Goal: Transaction & Acquisition: Purchase product/service

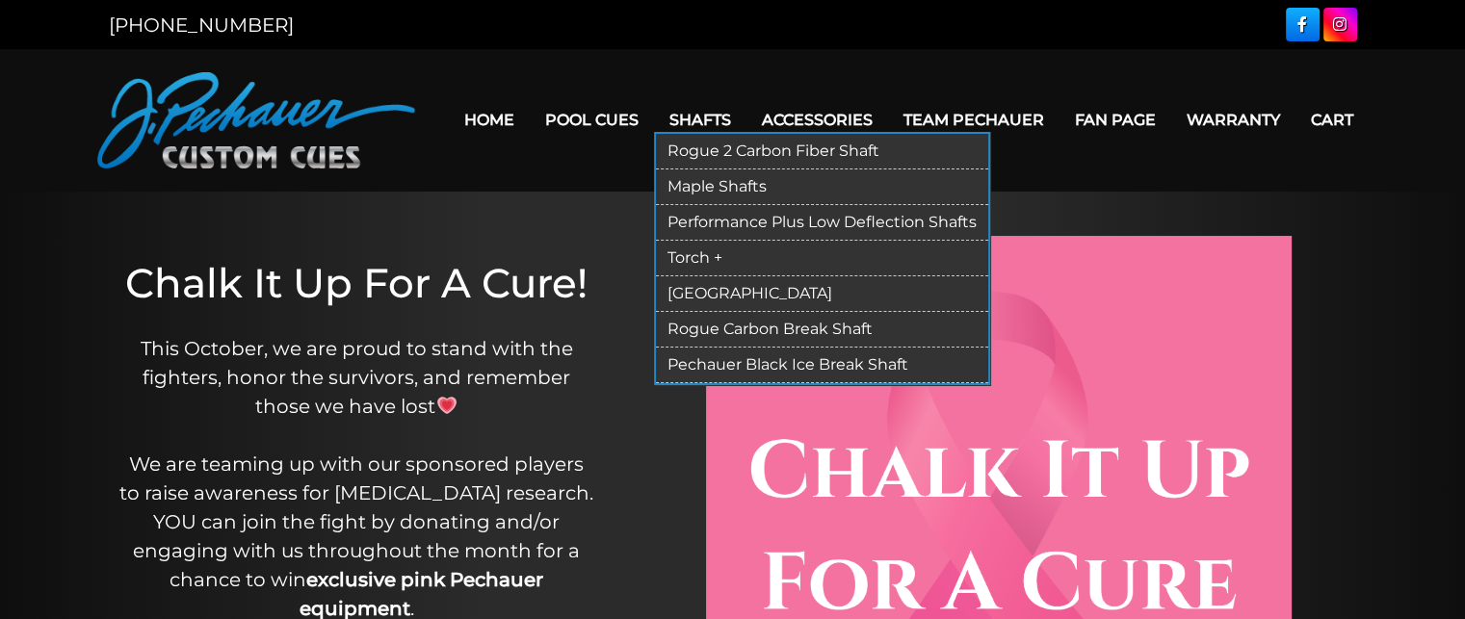
click at [718, 149] on link "Rogue 2 Carbon Fiber Shaft" at bounding box center [822, 152] width 332 height 36
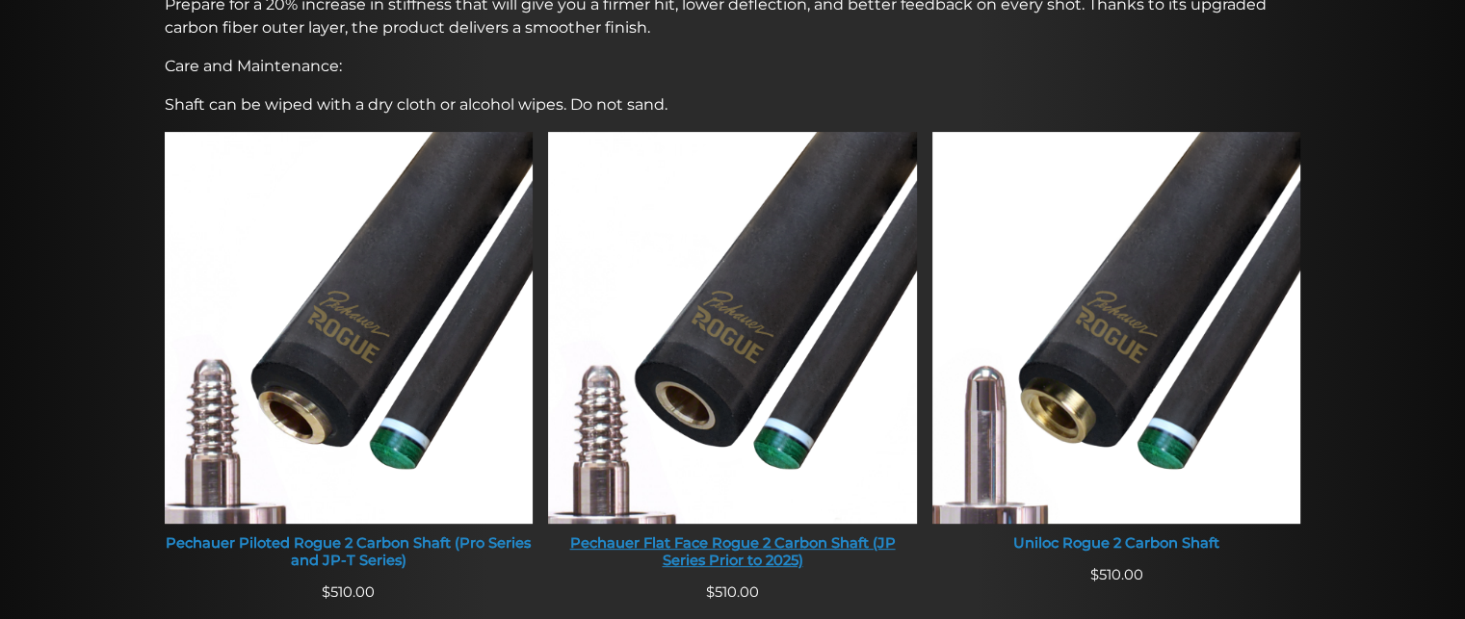
scroll to position [684, 0]
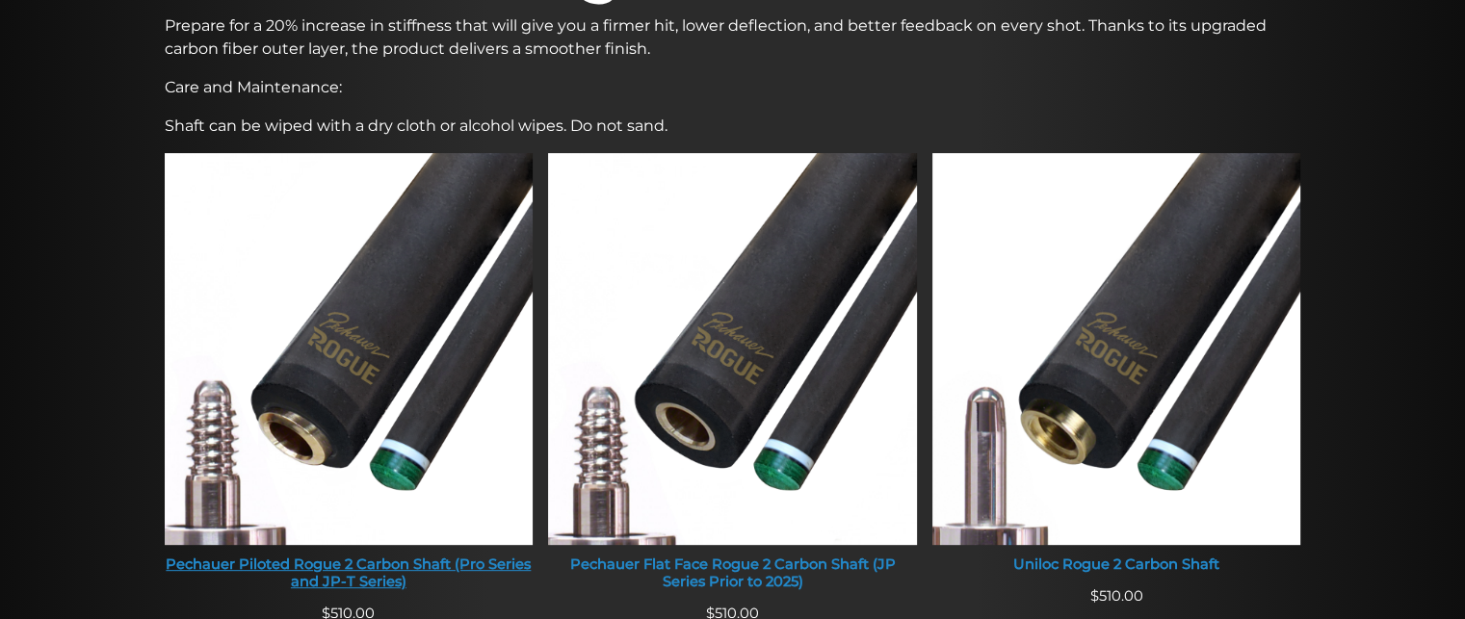
click at [356, 284] on img at bounding box center [349, 349] width 369 height 392
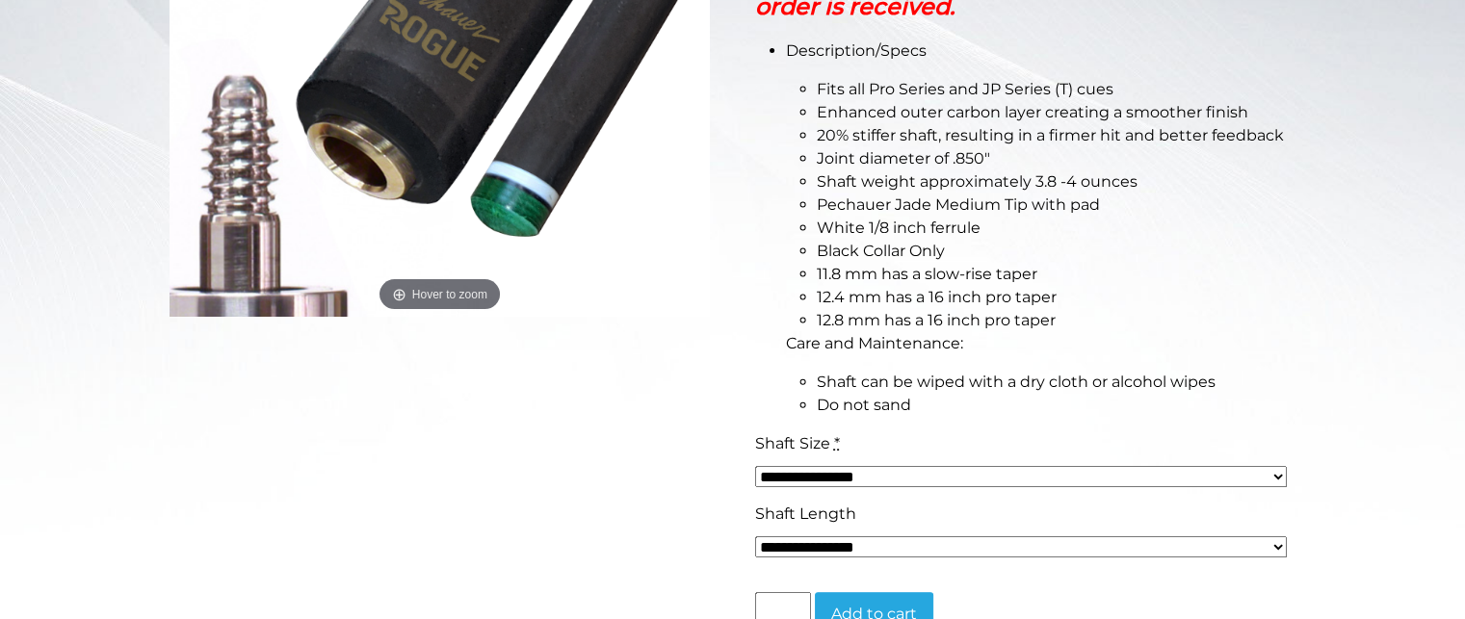
scroll to position [583, 0]
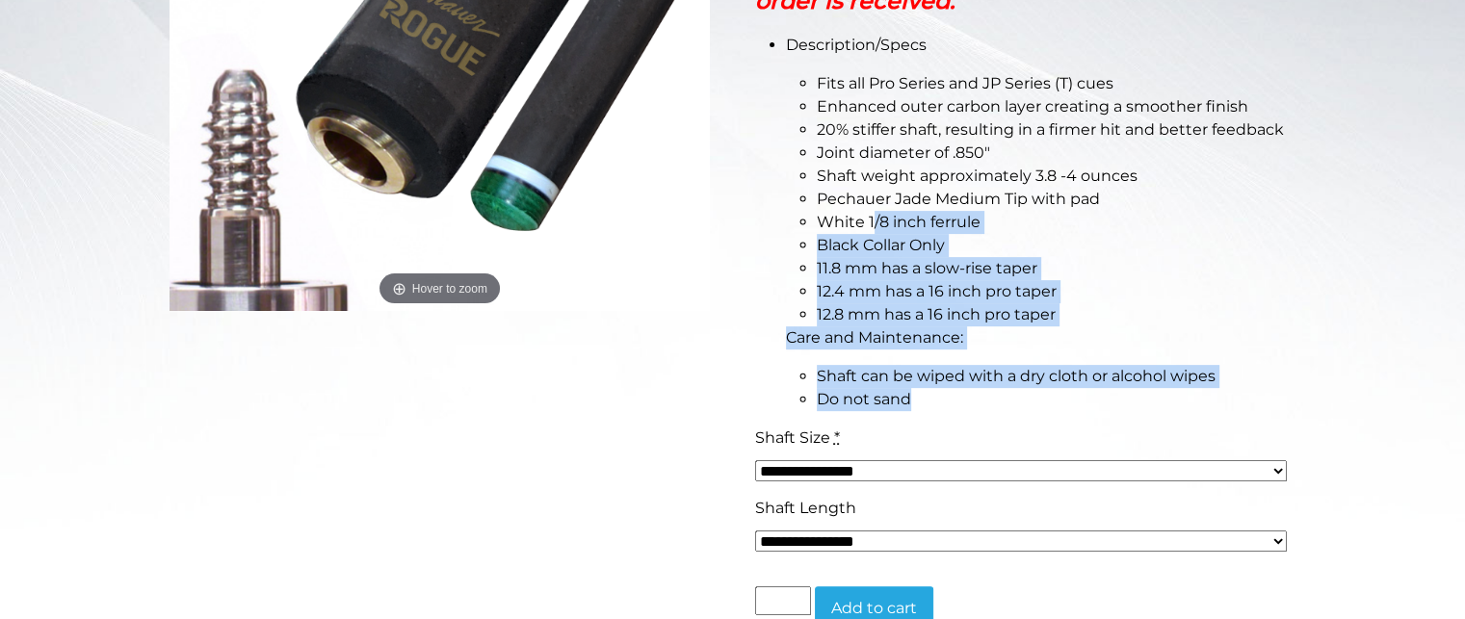
drag, startPoint x: 874, startPoint y: 222, endPoint x: 987, endPoint y: 392, distance: 203.5
click at [987, 392] on li "Description/Specs Fits all Pro Series and JP Series (T) cues Enhanced outer car…" at bounding box center [1041, 222] width 510 height 377
click at [987, 388] on li "Do not sand" at bounding box center [1057, 399] width 480 height 23
drag, startPoint x: 972, startPoint y: 284, endPoint x: 1111, endPoint y: 452, distance: 218.1
click at [1111, 452] on div "**********" at bounding box center [1025, 198] width 541 height 973
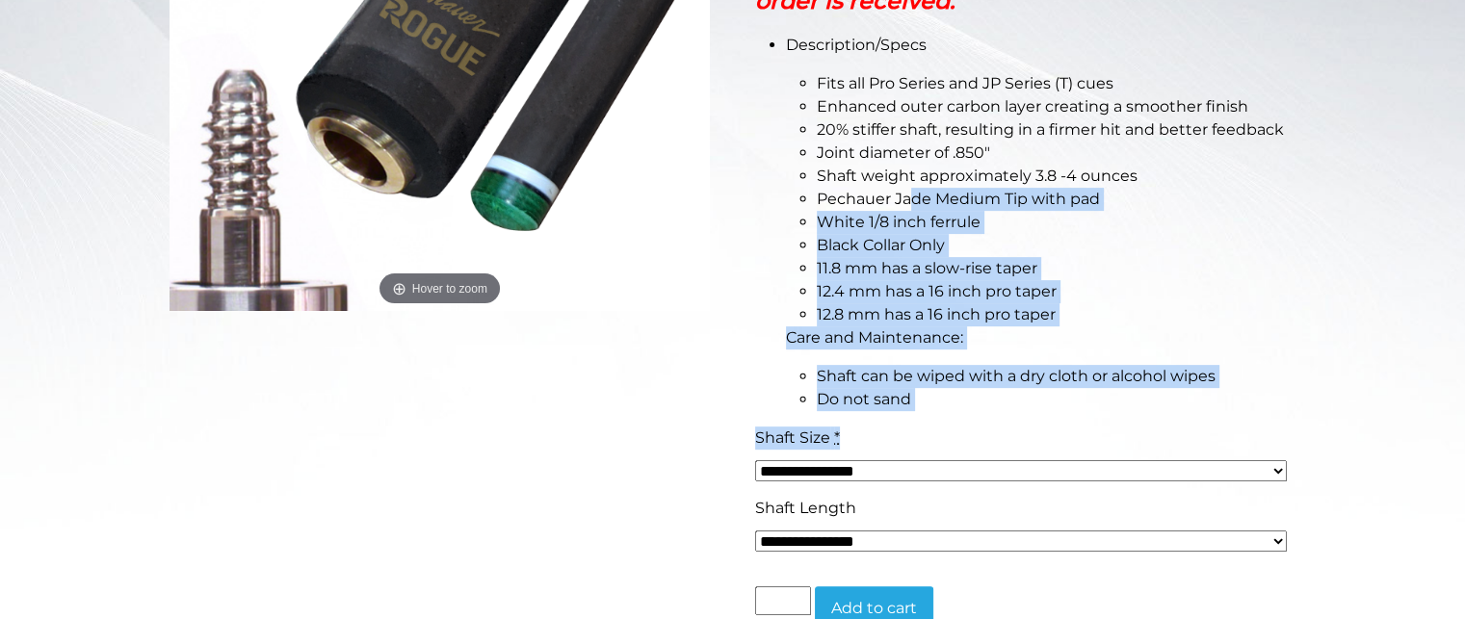
drag, startPoint x: 1111, startPoint y: 452, endPoint x: 1029, endPoint y: 299, distance: 172.8
click at [1112, 452] on div "**********" at bounding box center [1020, 462] width 541 height 70
click at [1046, 315] on span "12.8 mm has a 16 inch pro taper" at bounding box center [936, 314] width 239 height 18
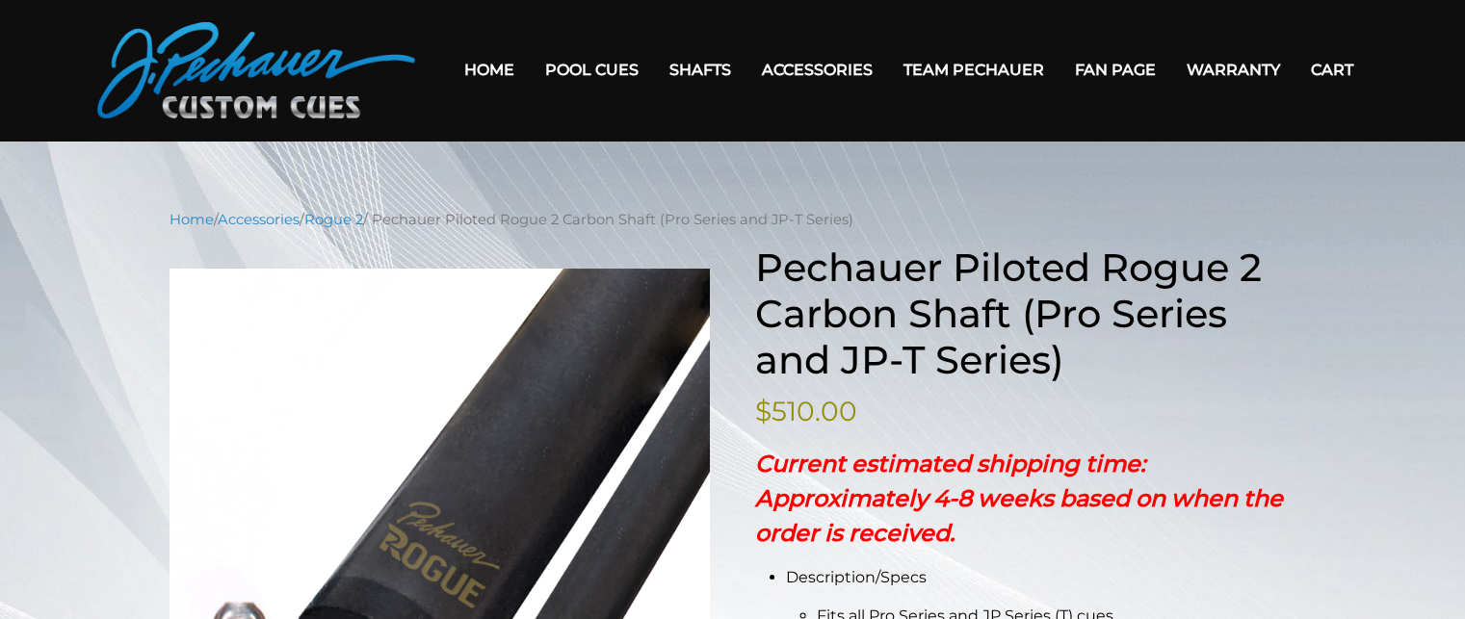
scroll to position [0, 0]
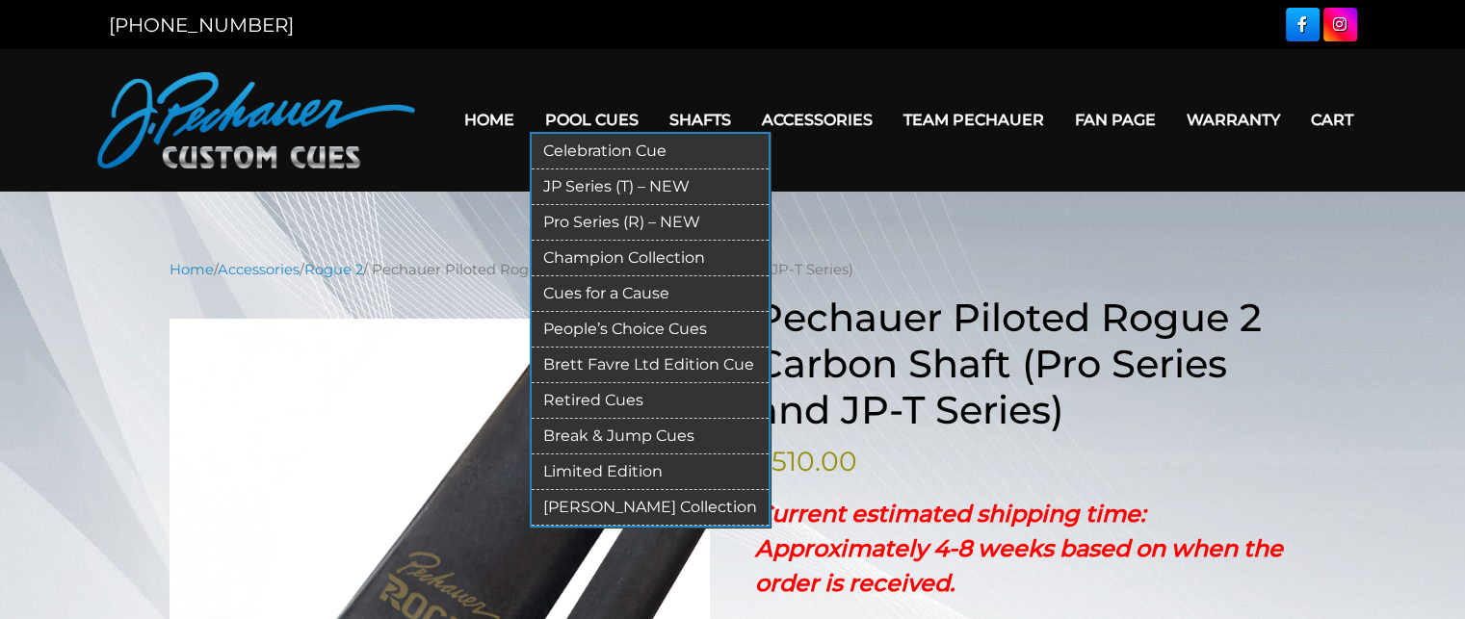
click at [612, 223] on link "Pro Series (R) – NEW" at bounding box center [650, 223] width 237 height 36
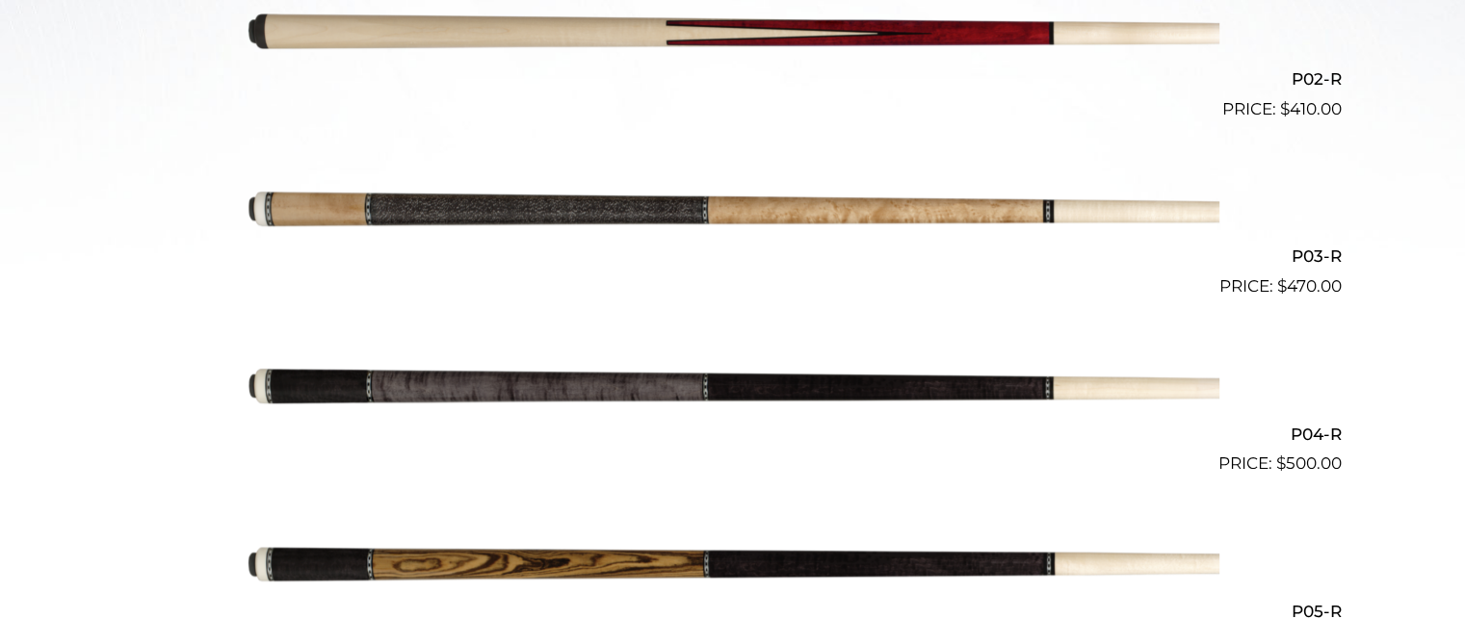
scroll to position [844, 0]
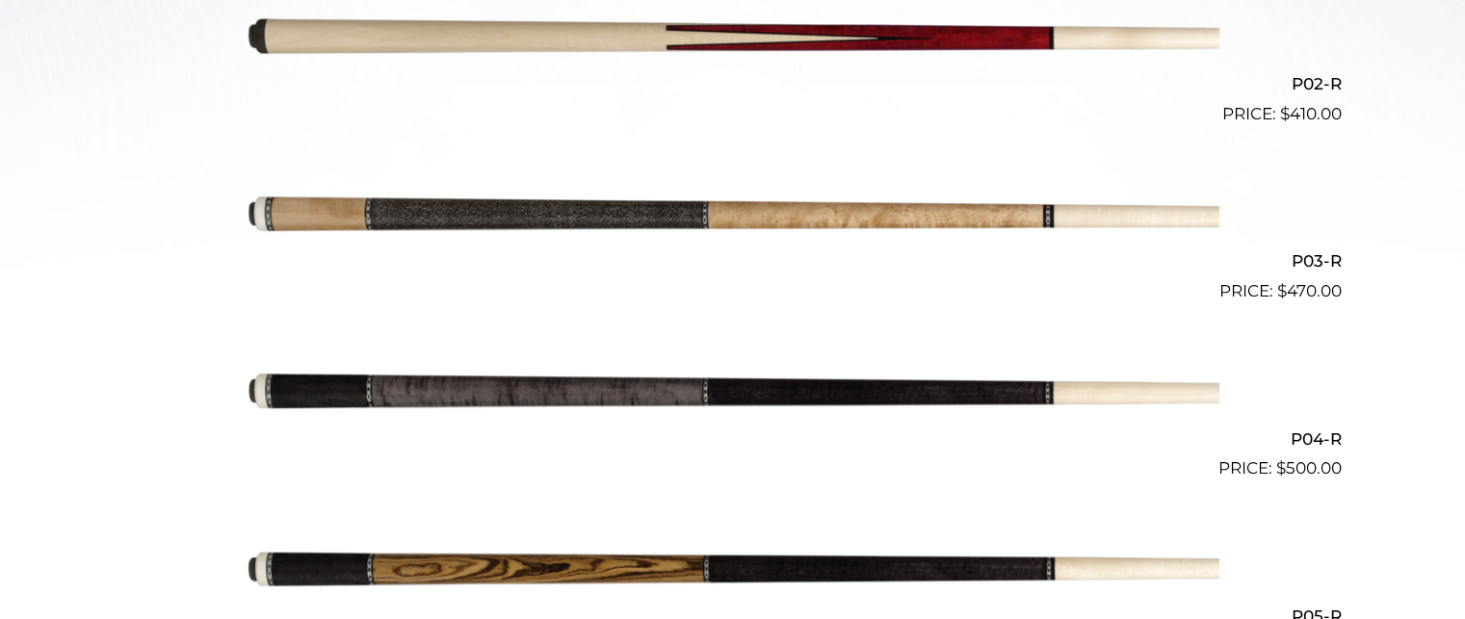
click at [699, 380] on img at bounding box center [733, 393] width 973 height 162
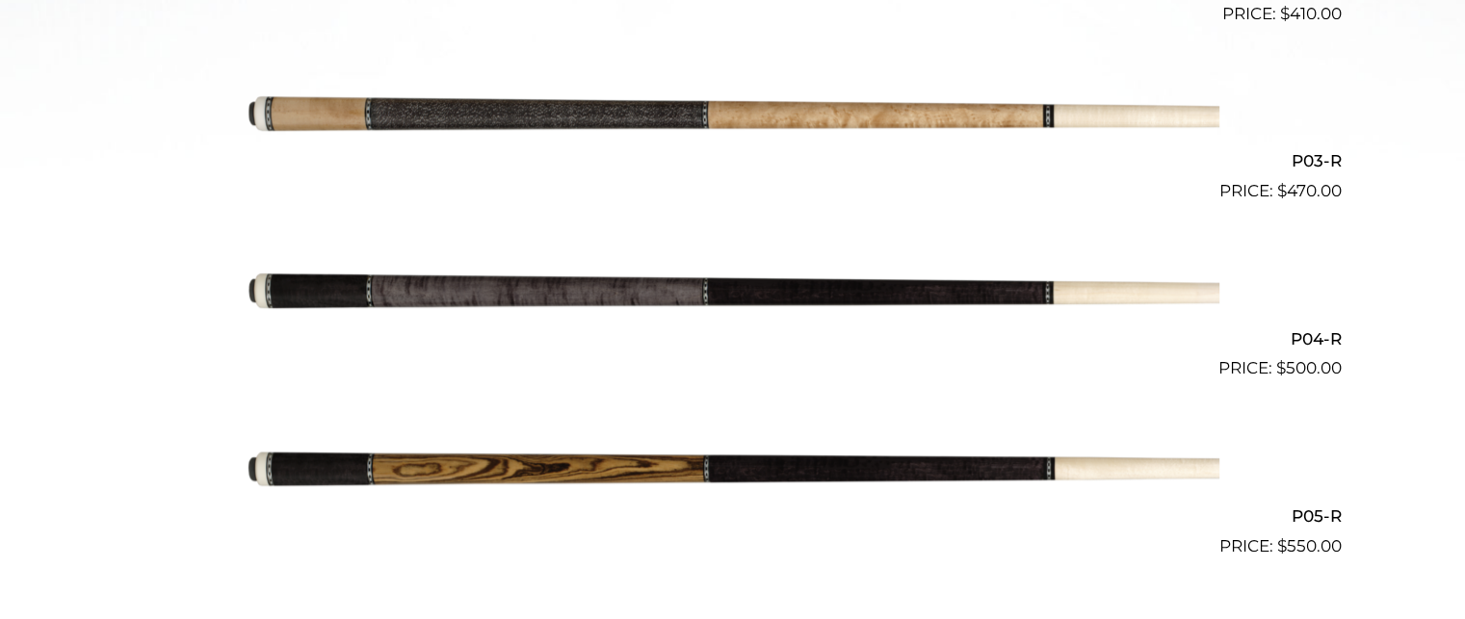
scroll to position [937, 0]
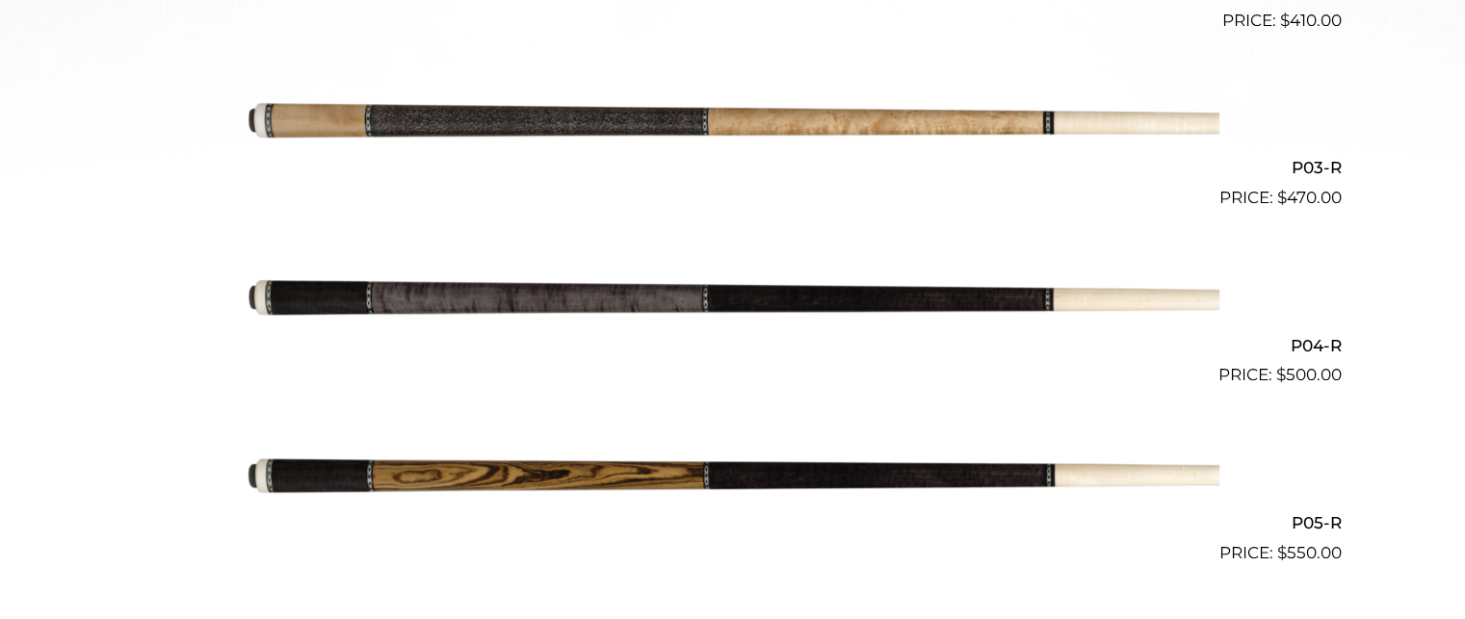
click at [782, 312] on img at bounding box center [733, 300] width 973 height 162
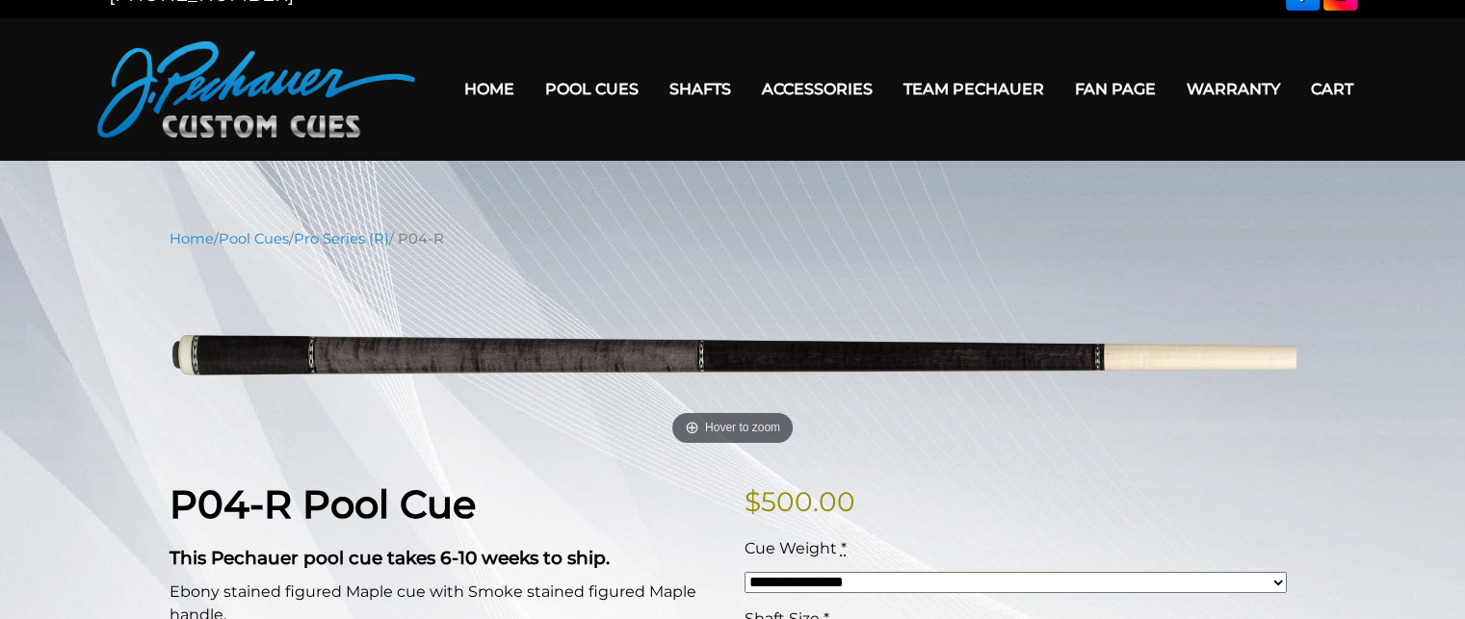
scroll to position [8, 0]
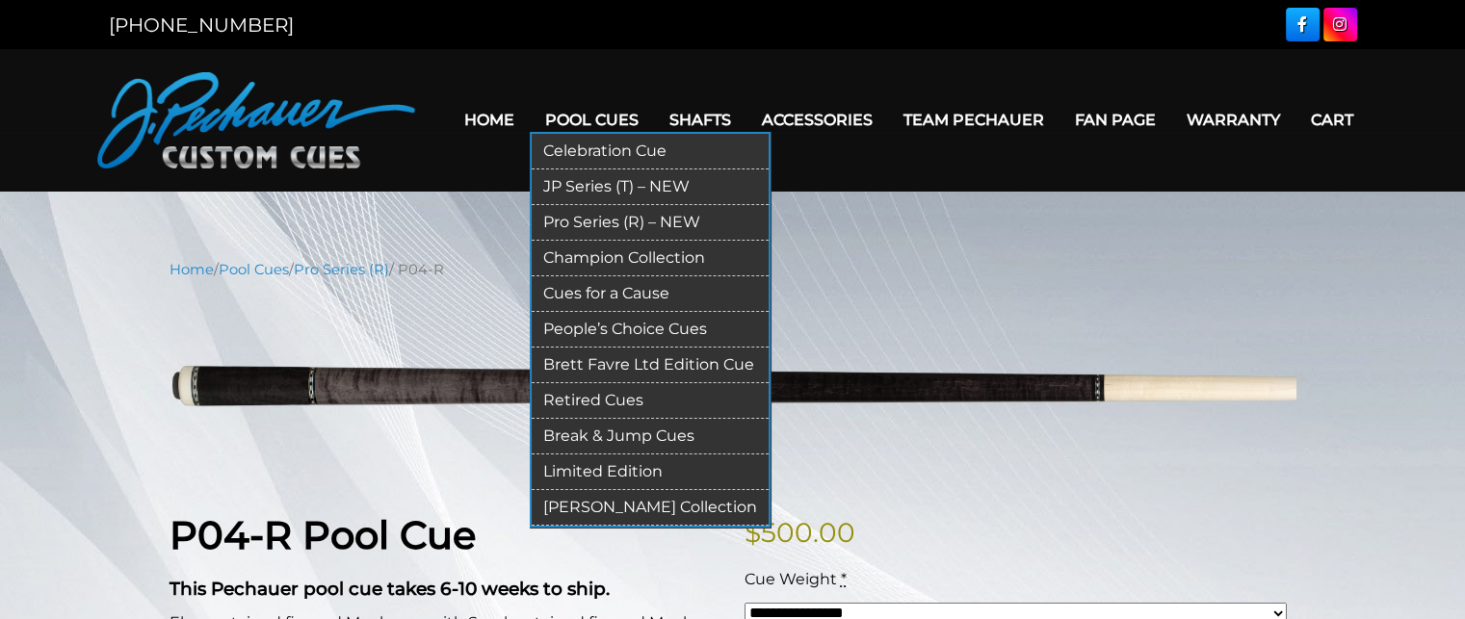
click at [613, 433] on link "Break & Jump Cues" at bounding box center [650, 437] width 237 height 36
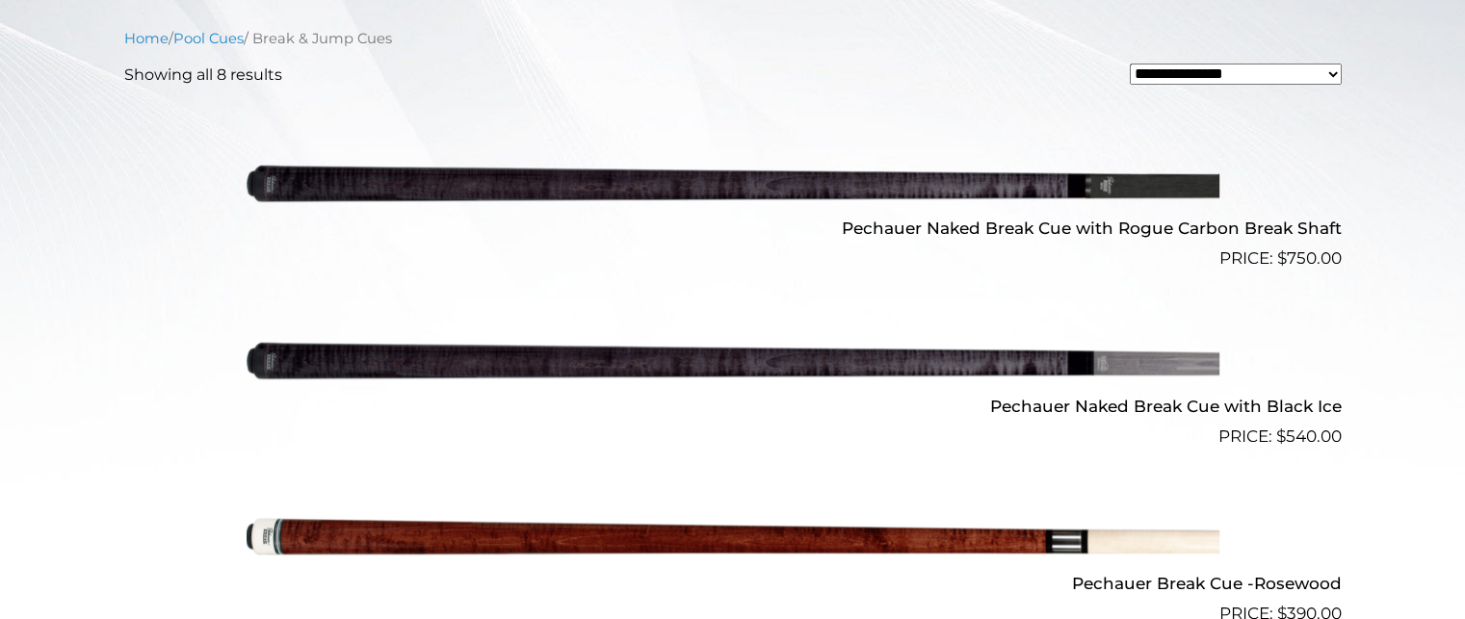
scroll to position [625, 0]
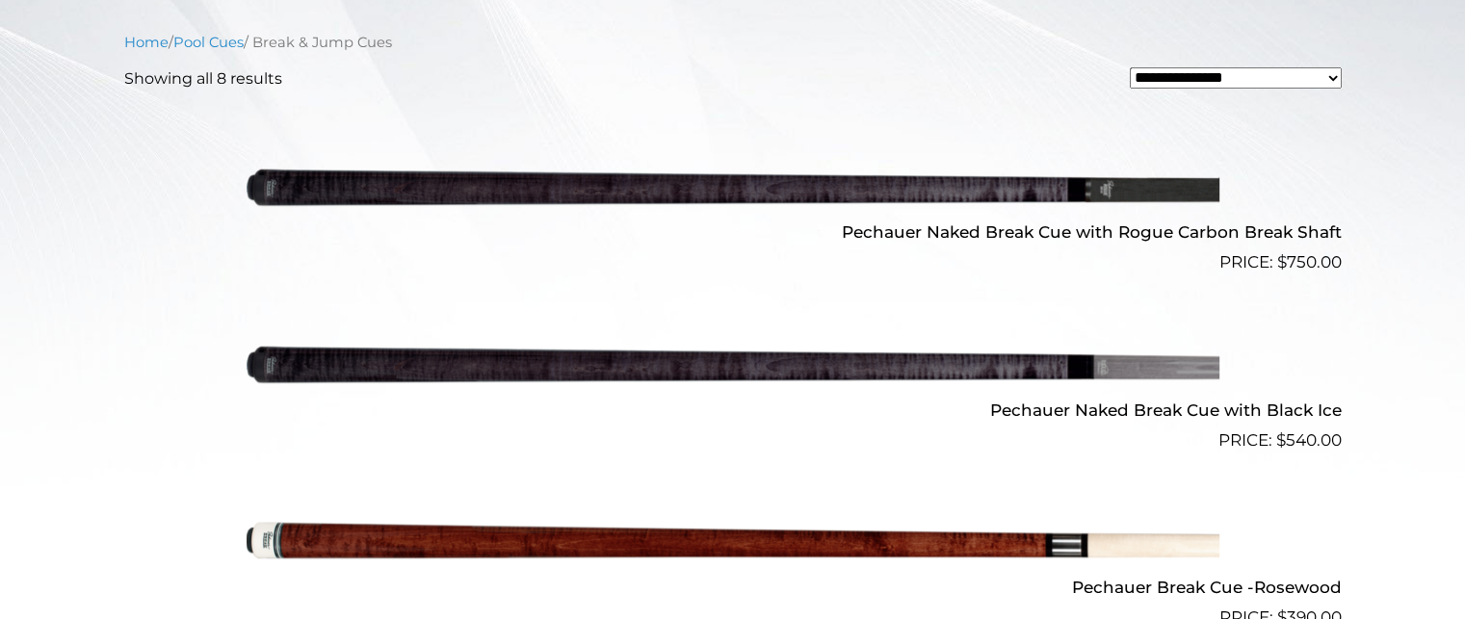
click at [703, 191] on img at bounding box center [733, 187] width 973 height 162
